Goal: Submit feedback/report problem: Submit feedback/report problem

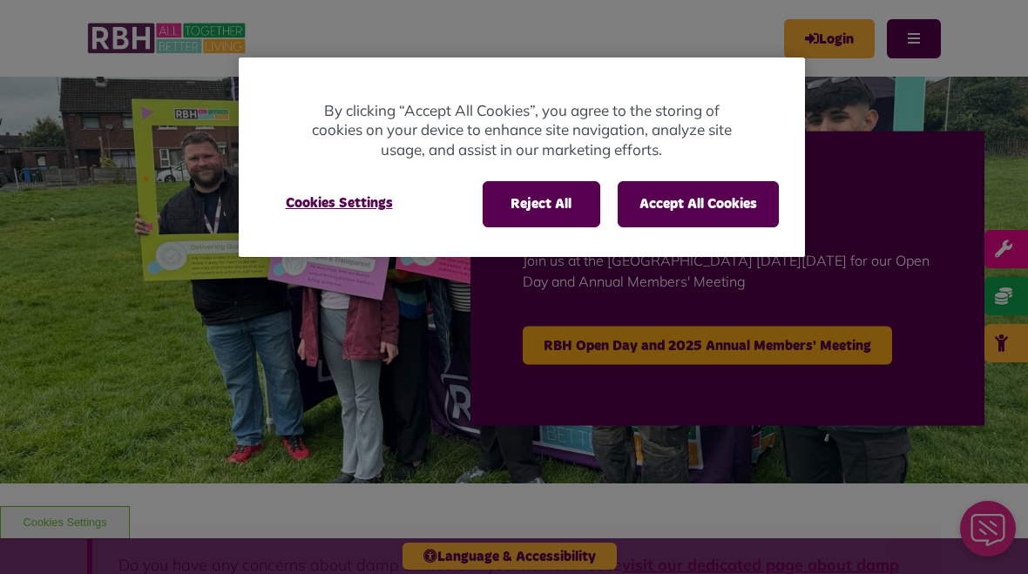
click at [656, 201] on button "Accept All Cookies" at bounding box center [697, 203] width 161 height 45
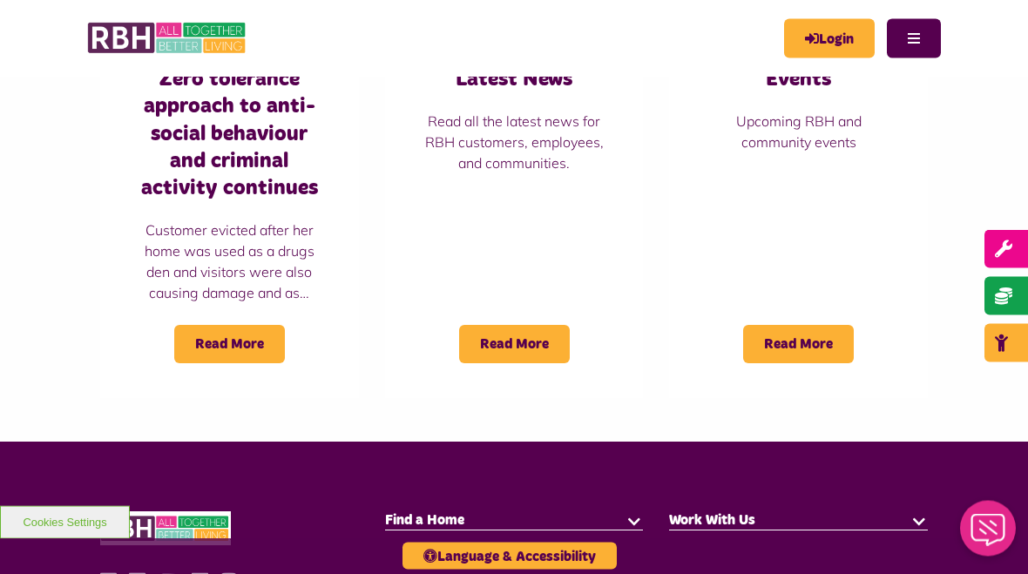
scroll to position [1548, 0]
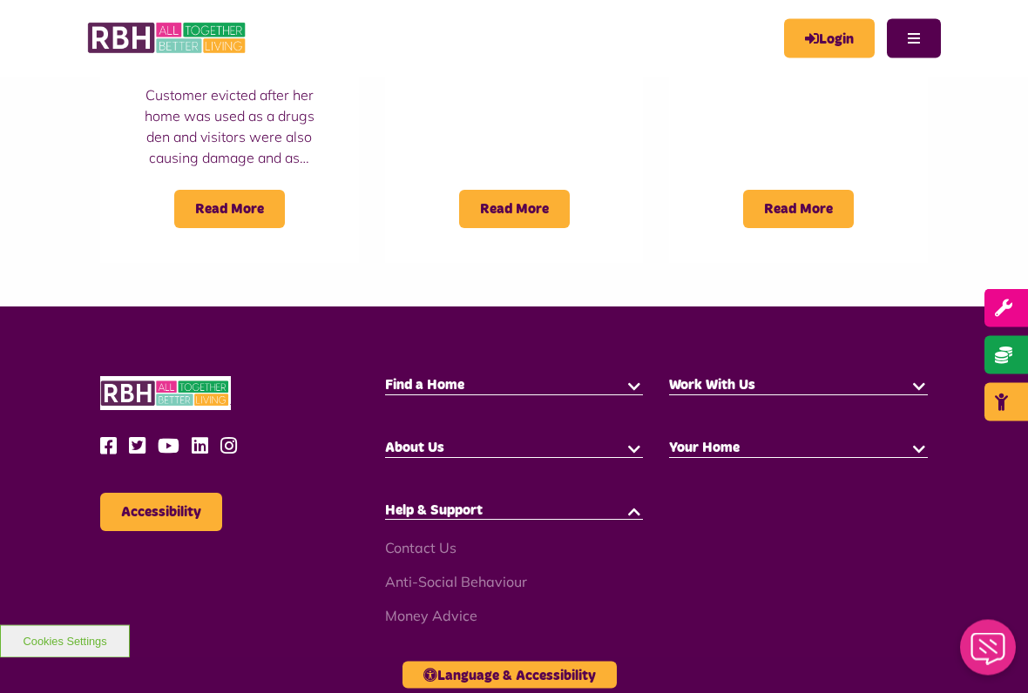
scroll to position [1683, 0]
click at [409, 539] on link "Contact Us" at bounding box center [420, 547] width 71 height 17
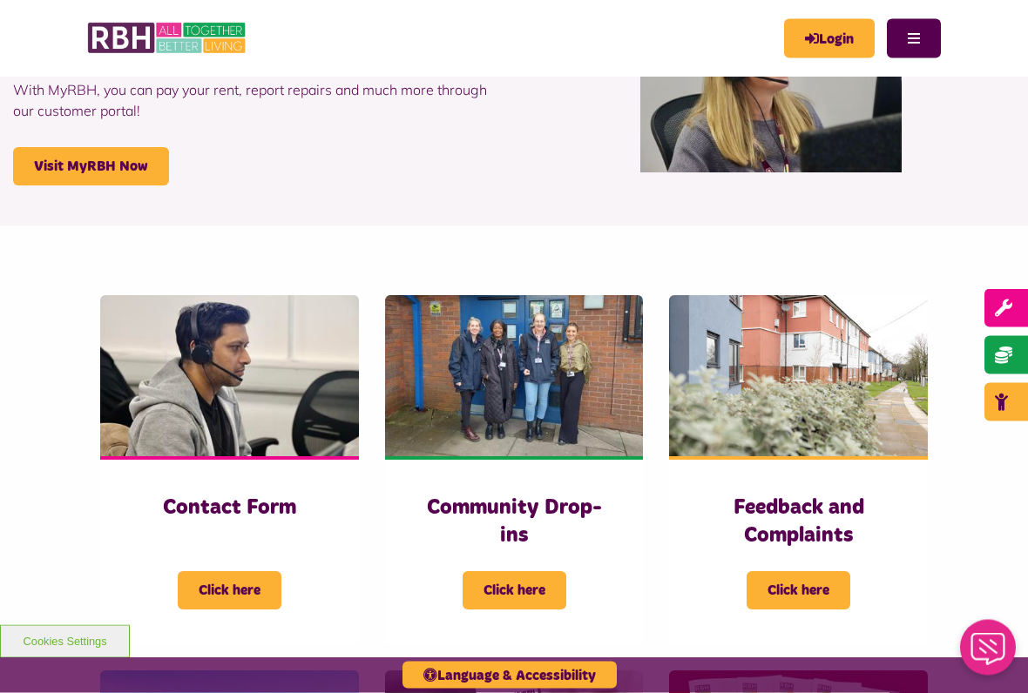
scroll to position [168, 0]
click at [219, 573] on span "Click here" at bounding box center [230, 590] width 104 height 38
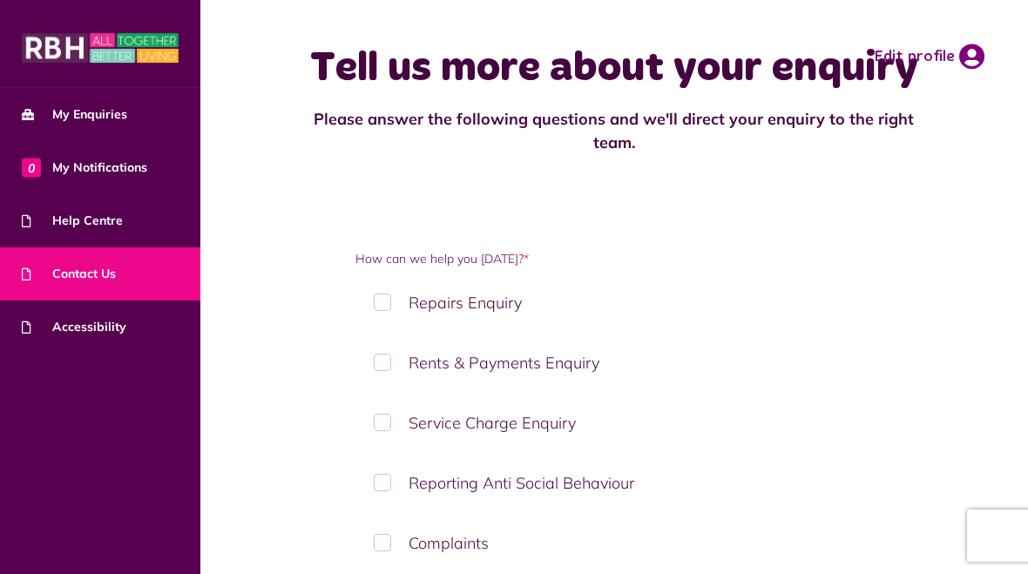
click at [381, 517] on label "Complaints" at bounding box center [613, 542] width 516 height 51
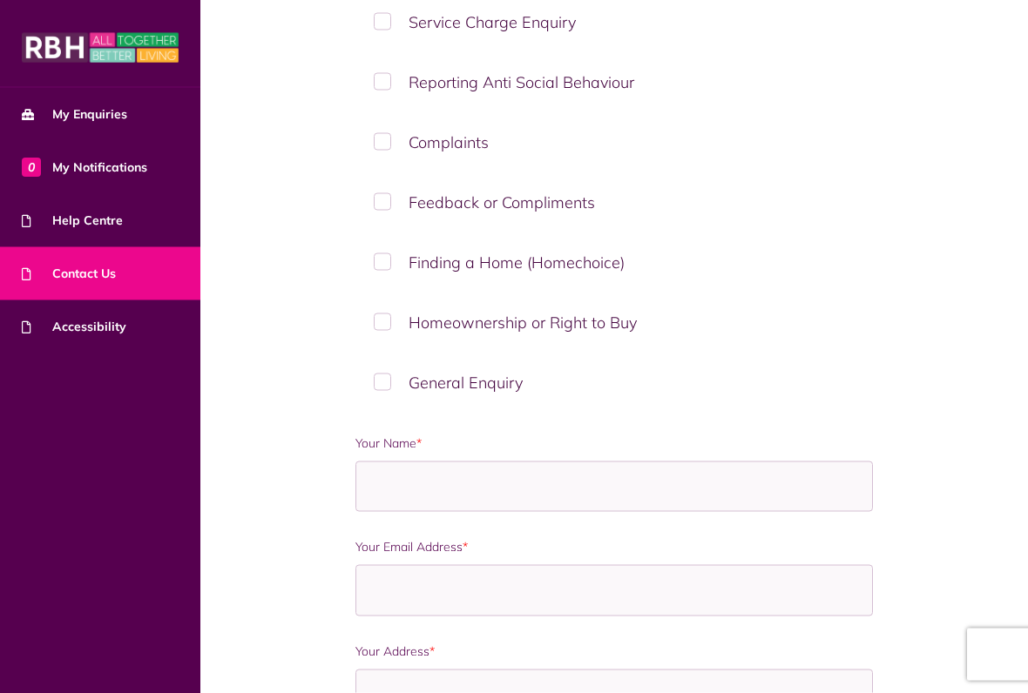
scroll to position [473, 0]
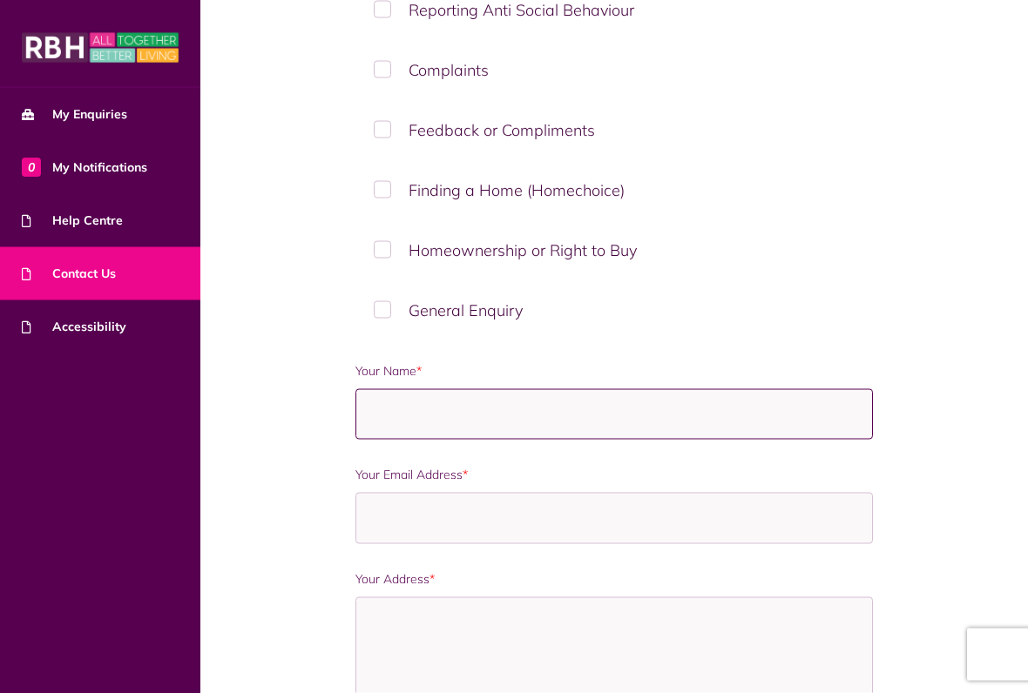
click at [412, 389] on input "Your Name *" at bounding box center [613, 414] width 516 height 51
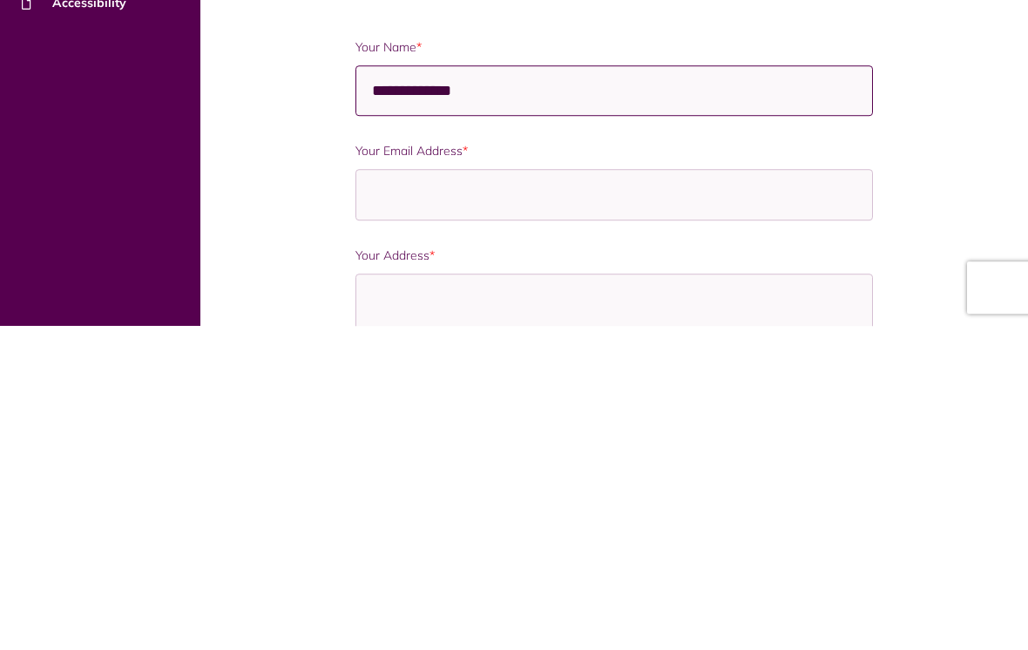
scroll to position [483, 0]
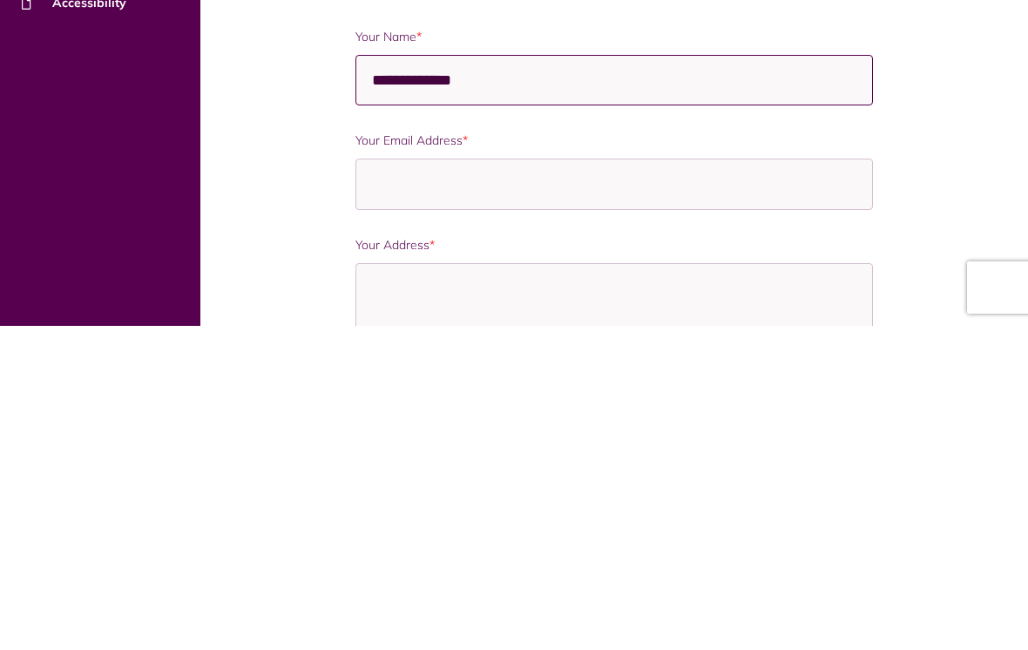
type input "**********"
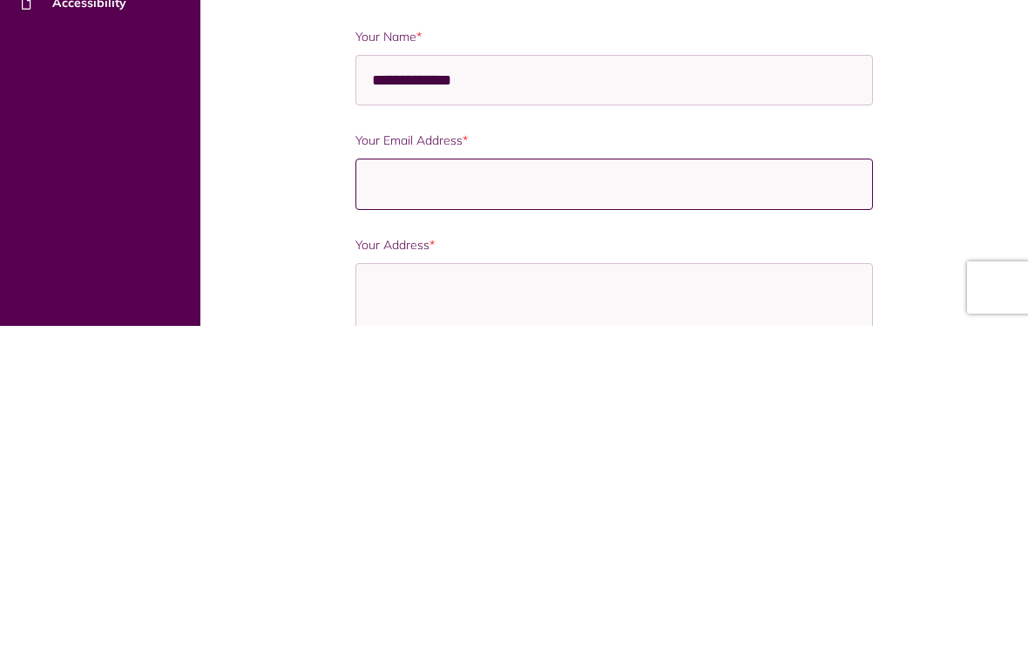
click at [423, 482] on input "Your Email Address *" at bounding box center [613, 507] width 516 height 51
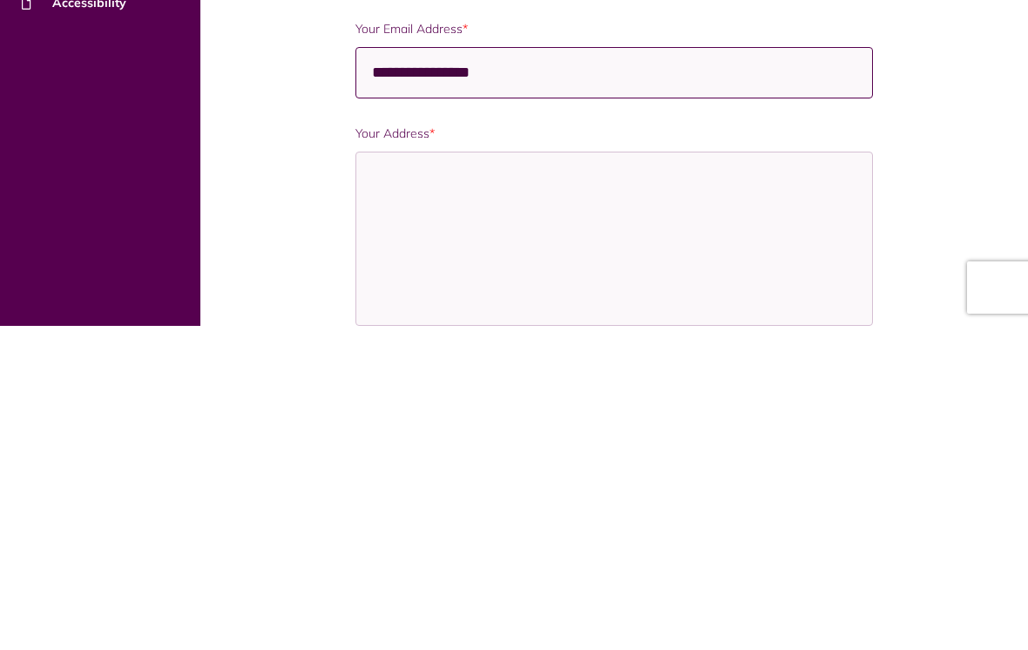
scroll to position [597, 0]
type input "**********"
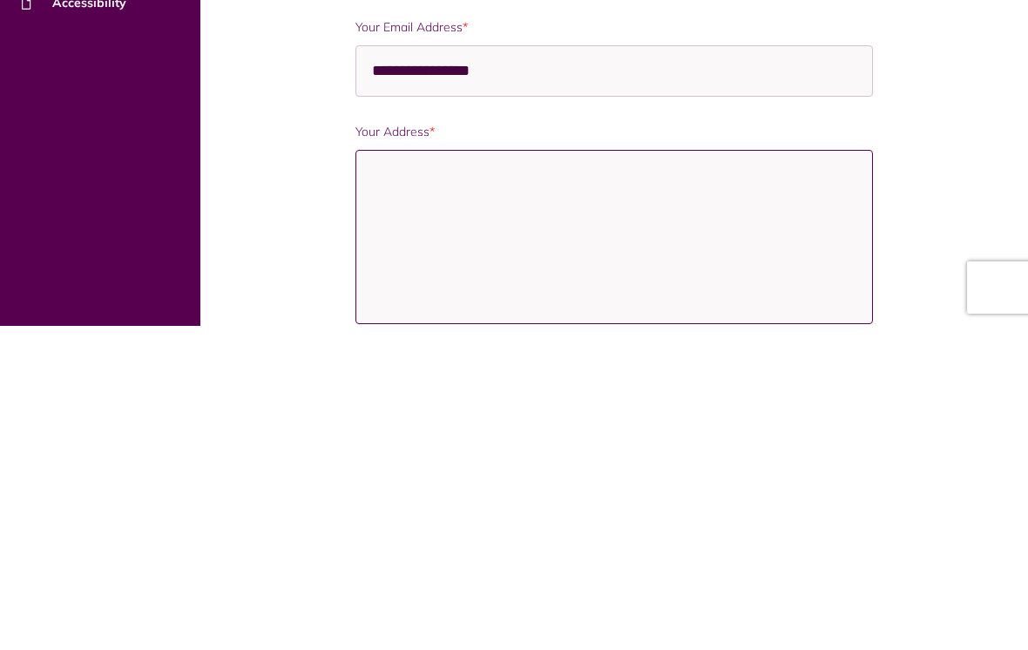
click at [428, 474] on textarea "Your Address *" at bounding box center [613, 561] width 516 height 174
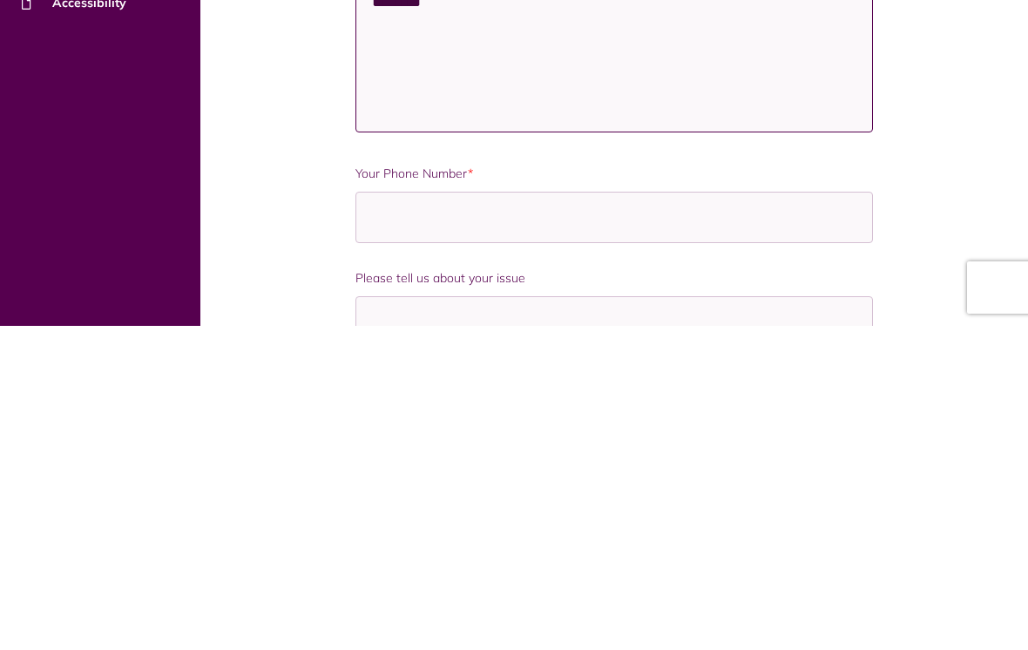
scroll to position [861, 0]
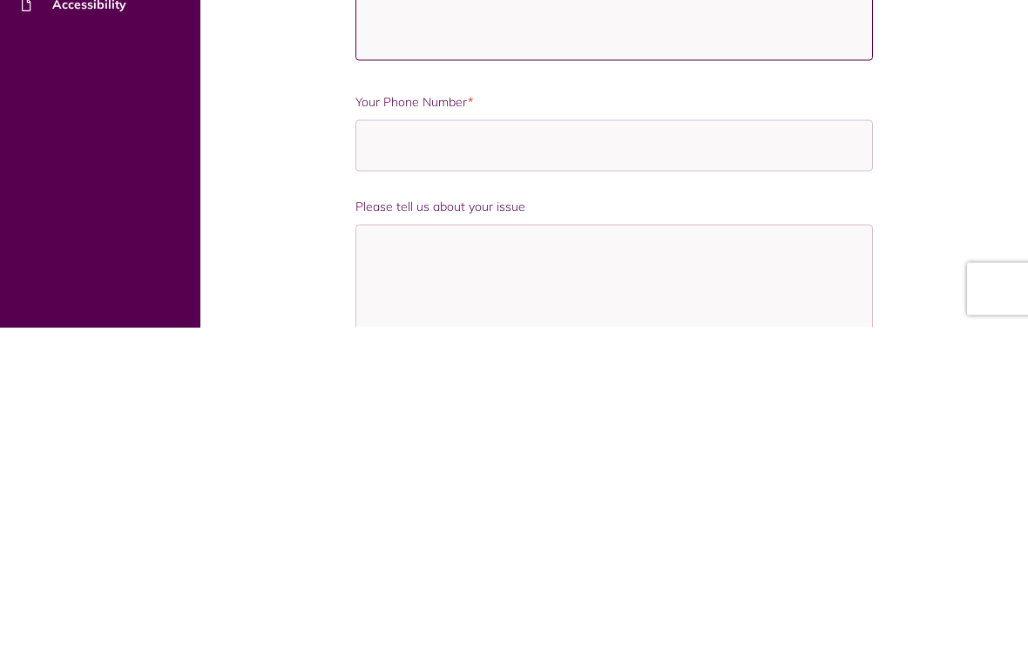
type textarea "********* ********"
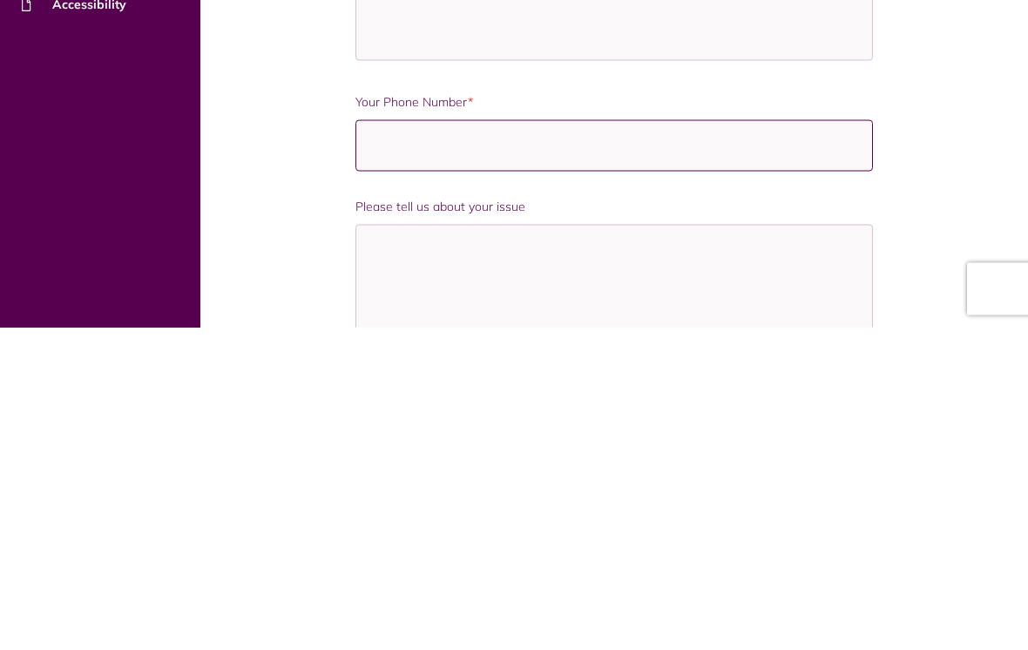
click at [409, 442] on input "Your Phone Number *" at bounding box center [613, 467] width 516 height 51
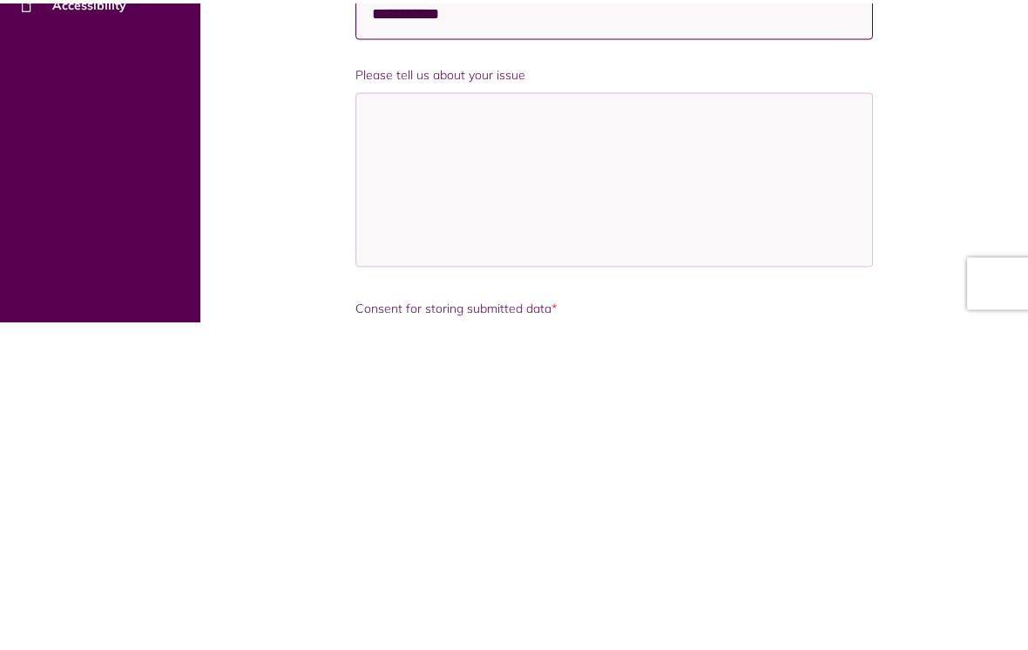
scroll to position [997, 0]
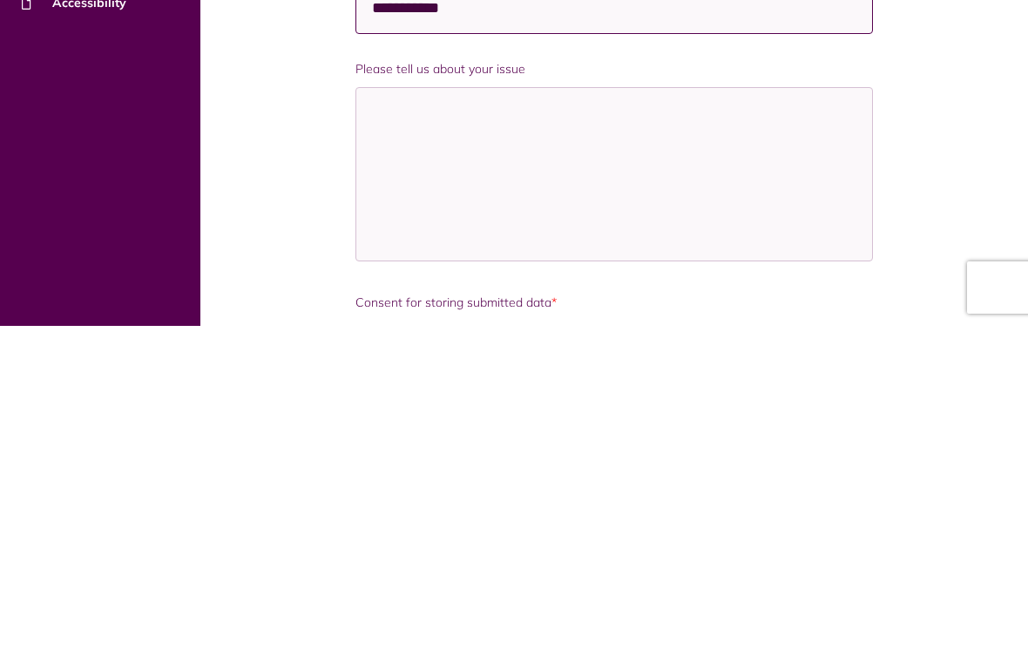
type input "**********"
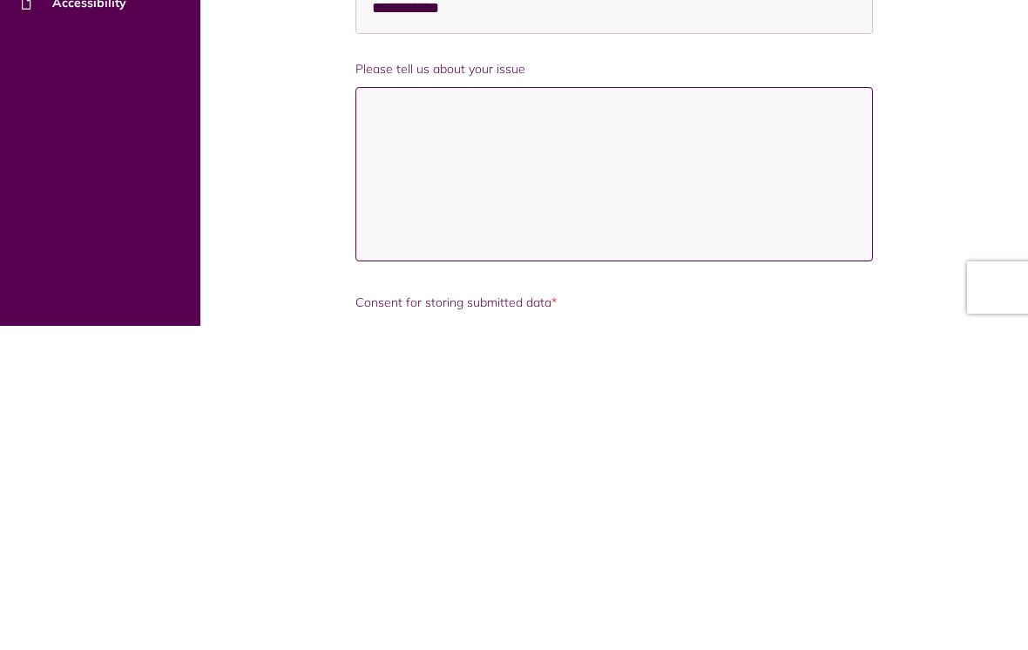
click at [430, 411] on textarea "Please tell us about your issue" at bounding box center [613, 498] width 516 height 174
type textarea "**********"
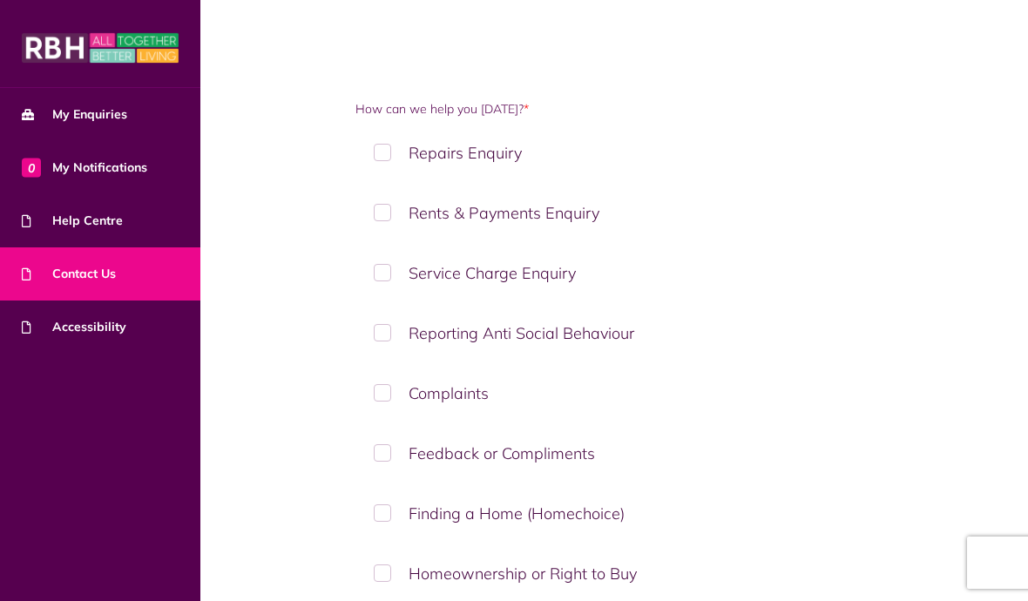
scroll to position [0, 0]
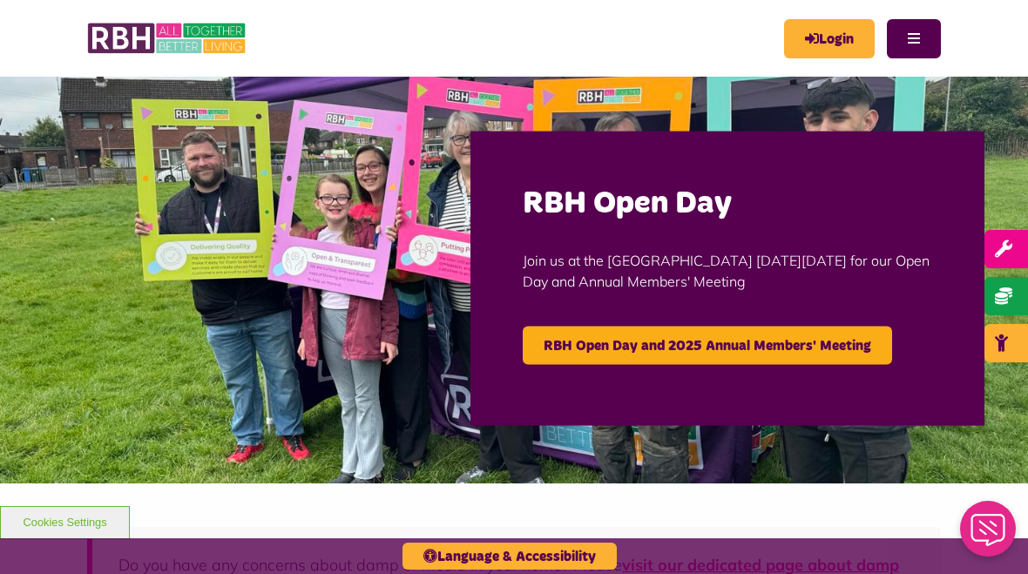
click at [914, 31] on button "Menu" at bounding box center [914, 38] width 54 height 39
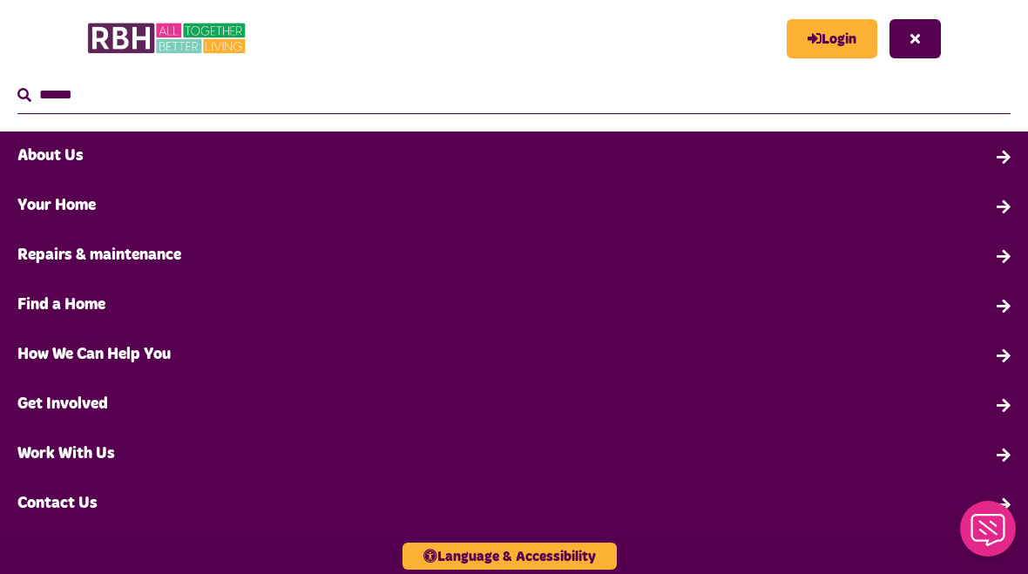
click at [64, 509] on link "Contact Us" at bounding box center [514, 504] width 1028 height 50
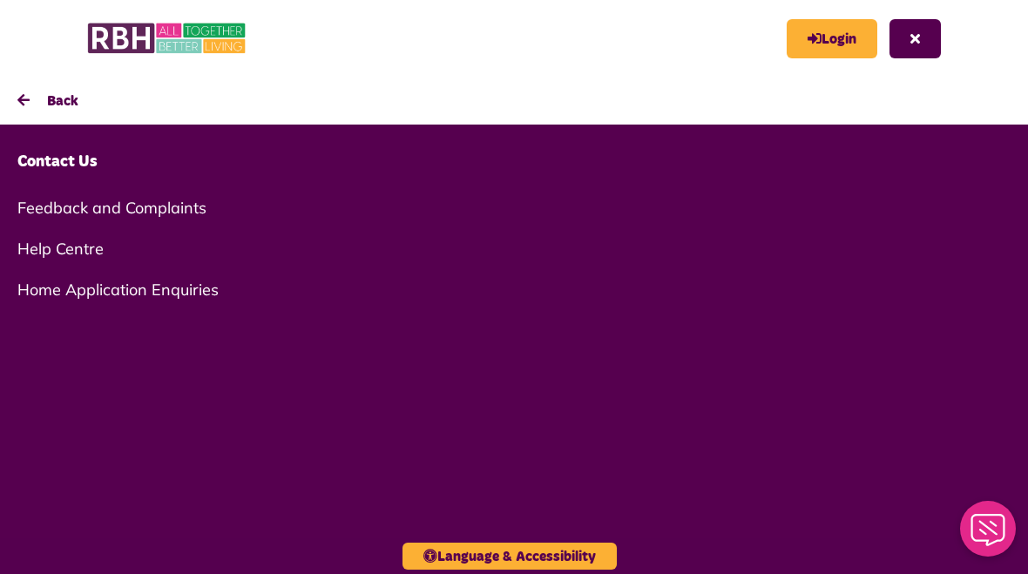
click at [162, 207] on link "Feedback and Complaints" at bounding box center [514, 207] width 1028 height 41
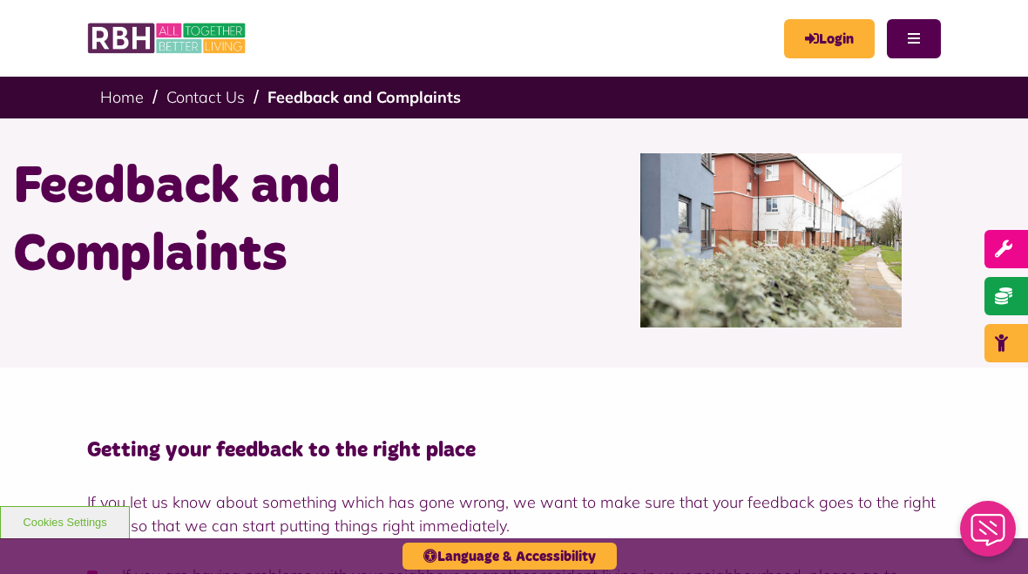
click at [981, 527] on icon "Close Web Assistant" at bounding box center [988, 530] width 42 height 32
